Goal: Task Accomplishment & Management: Use online tool/utility

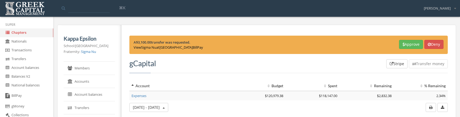
click at [404, 45] on button "Approve" at bounding box center [411, 44] width 24 height 9
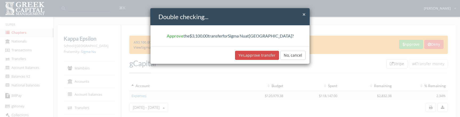
click at [251, 58] on button "Yes, approve transfer" at bounding box center [257, 55] width 44 height 9
click at [307, 82] on div "× Close Double checking... Approve the $3,100.00 transfer for Sigma Nu at Appal…" at bounding box center [230, 58] width 460 height 117
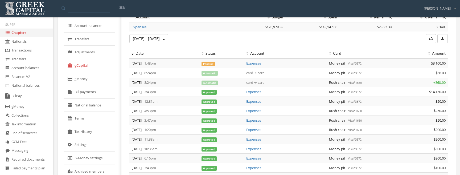
scroll to position [71, 0]
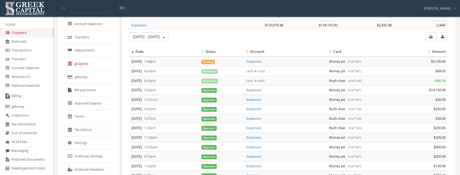
click at [115, 76] on link "gMoney" at bounding box center [89, 76] width 51 height 13
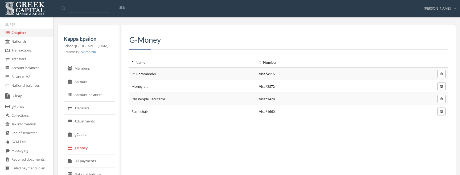
click at [106, 71] on link "Members" at bounding box center [89, 68] width 51 height 13
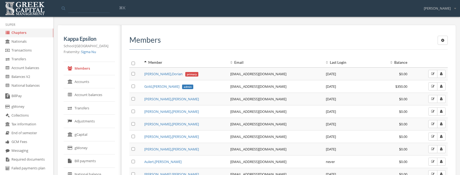
click at [443, 76] on button "button" at bounding box center [441, 74] width 9 height 8
